Goal: Task Accomplishment & Management: Use online tool/utility

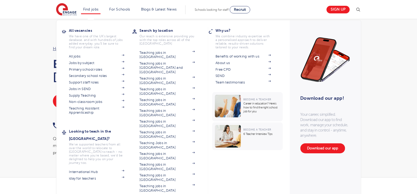
click at [90, 6] on li "Find jobs All vacancies We have one of the UK's largest database. and with hund…" at bounding box center [91, 9] width 20 height 9
click at [89, 88] on link "Jobs in SEND" at bounding box center [96, 89] width 55 height 4
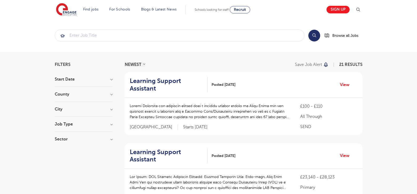
click at [103, 94] on h3 "County" at bounding box center [84, 94] width 58 height 4
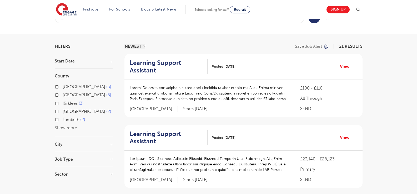
scroll to position [26, 0]
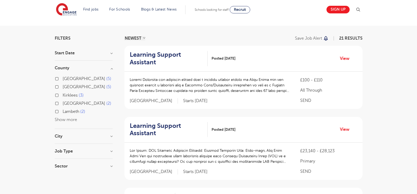
click at [73, 119] on button "Show more" at bounding box center [66, 120] width 22 height 5
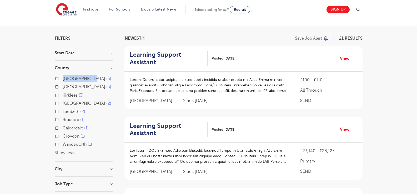
drag, startPoint x: 63, startPoint y: 80, endPoint x: 87, endPoint y: 82, distance: 23.7
click at [87, 82] on label "Hertfordshire 5" at bounding box center [87, 78] width 49 height 7
copy span "Hertfordshire"
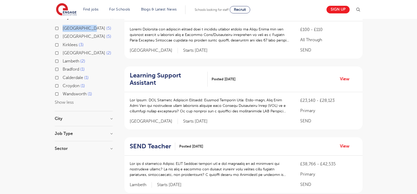
scroll to position [105, 0]
